Goal: Transaction & Acquisition: Book appointment/travel/reservation

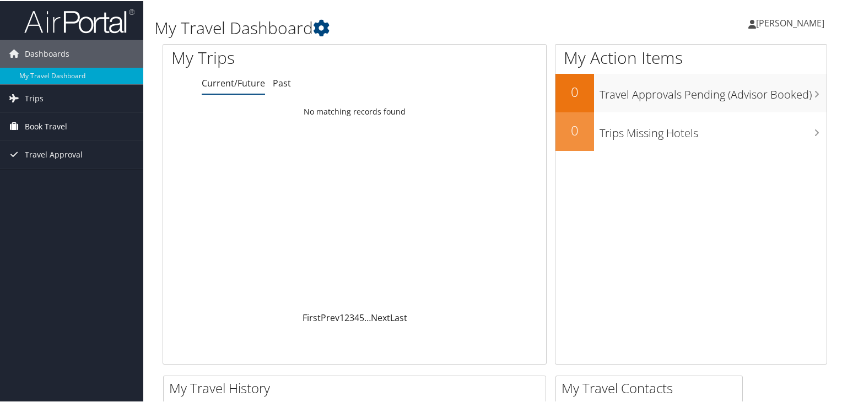
click at [62, 132] on span "Book Travel" at bounding box center [46, 126] width 42 height 28
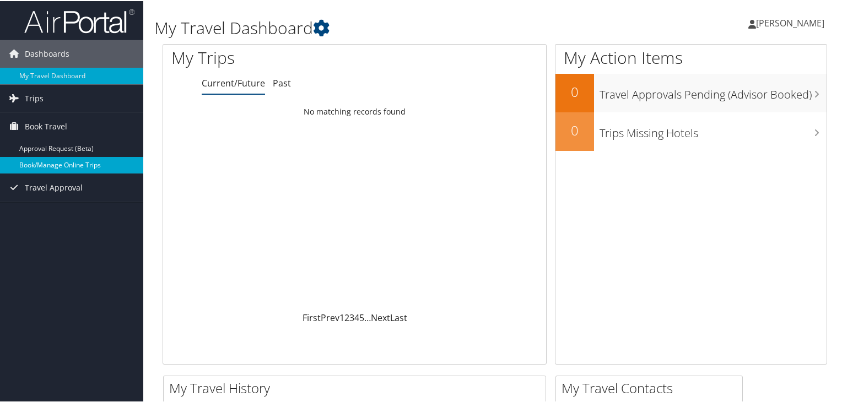
click at [74, 164] on link "Book/Manage Online Trips" at bounding box center [71, 164] width 143 height 17
